Goal: Check status

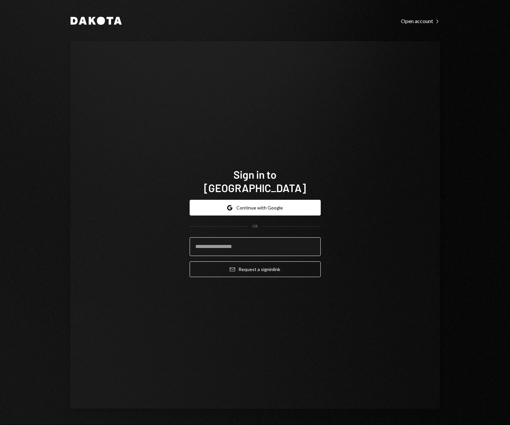
drag, startPoint x: 222, startPoint y: 241, endPoint x: 228, endPoint y: 242, distance: 5.8
click at [222, 242] on input "email" at bounding box center [255, 246] width 131 height 19
click at [0, 424] on com-1password-button at bounding box center [0, 425] width 0 height 0
type input "**********"
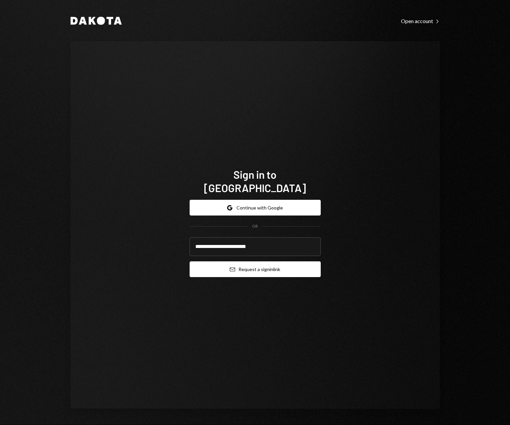
click at [254, 265] on button "Email Request a sign in link" at bounding box center [255, 269] width 131 height 16
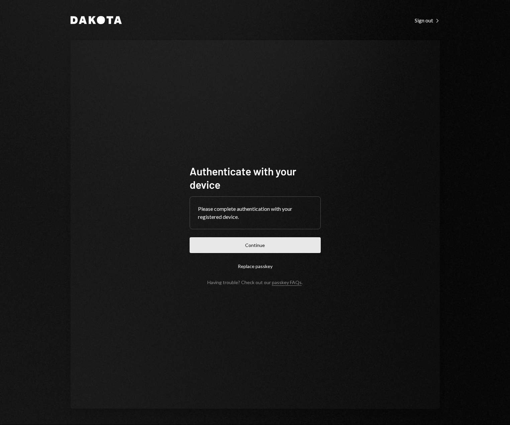
click at [257, 244] on button "Continue" at bounding box center [255, 245] width 131 height 16
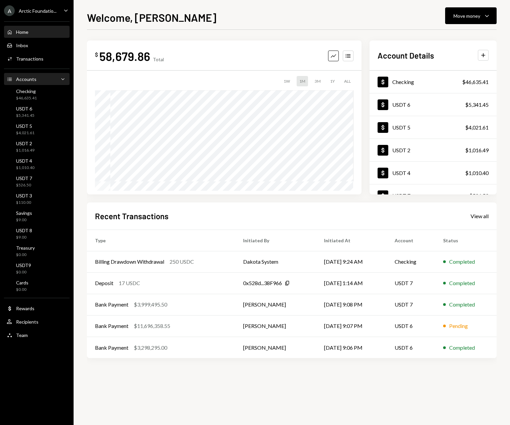
click at [32, 79] on div "Accounts" at bounding box center [26, 79] width 20 height 6
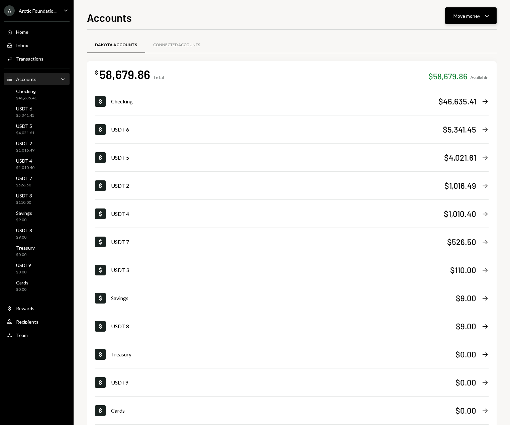
click at [490, 19] on icon "Caret Down" at bounding box center [487, 16] width 8 height 8
click at [369, 53] on div at bounding box center [292, 53] width 410 height 0
click at [36, 62] on div "Activities Transactions" at bounding box center [25, 59] width 37 height 6
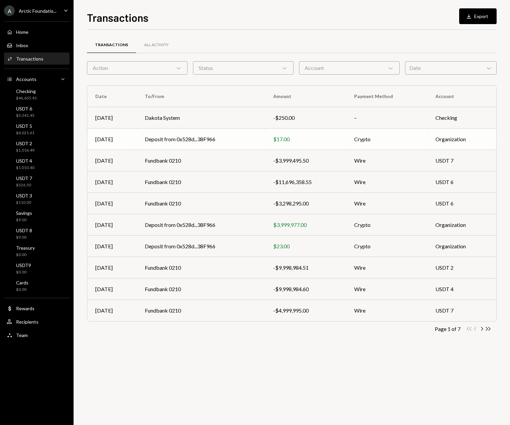
click at [176, 141] on td "Deposit from 0x528d...38F966" at bounding box center [201, 138] width 128 height 21
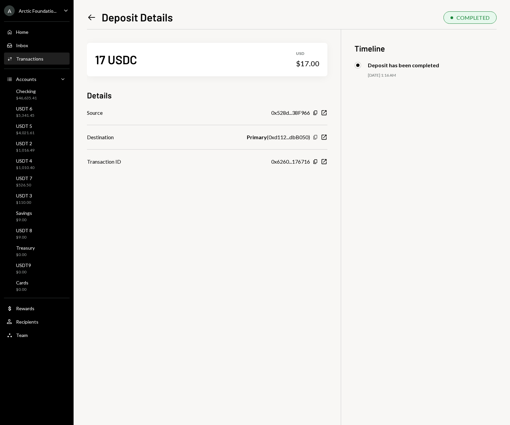
click at [314, 137] on icon "button" at bounding box center [315, 137] width 4 height 4
